Goal: Navigation & Orientation: Go to known website

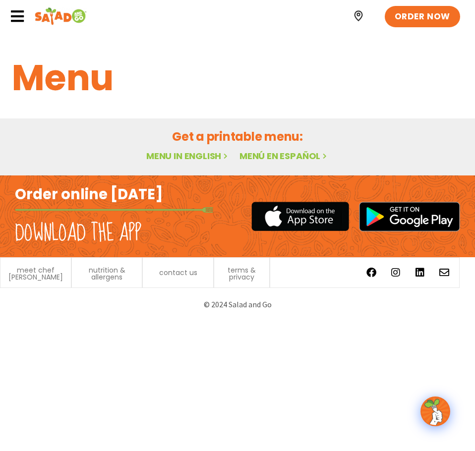
click at [199, 155] on link "Menu in English" at bounding box center [187, 156] width 83 height 12
click at [193, 158] on link "Menu in English" at bounding box center [187, 156] width 83 height 12
click at [411, 11] on span "ORDER NOW" at bounding box center [422, 16] width 61 height 13
